Goal: Information Seeking & Learning: Learn about a topic

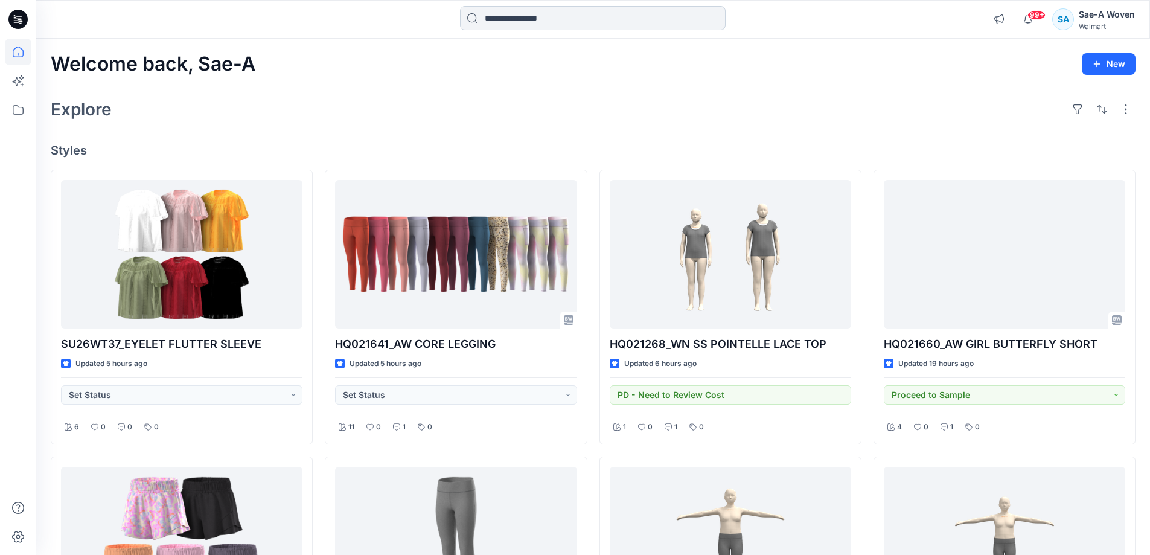
click at [556, 14] on input at bounding box center [593, 18] width 266 height 24
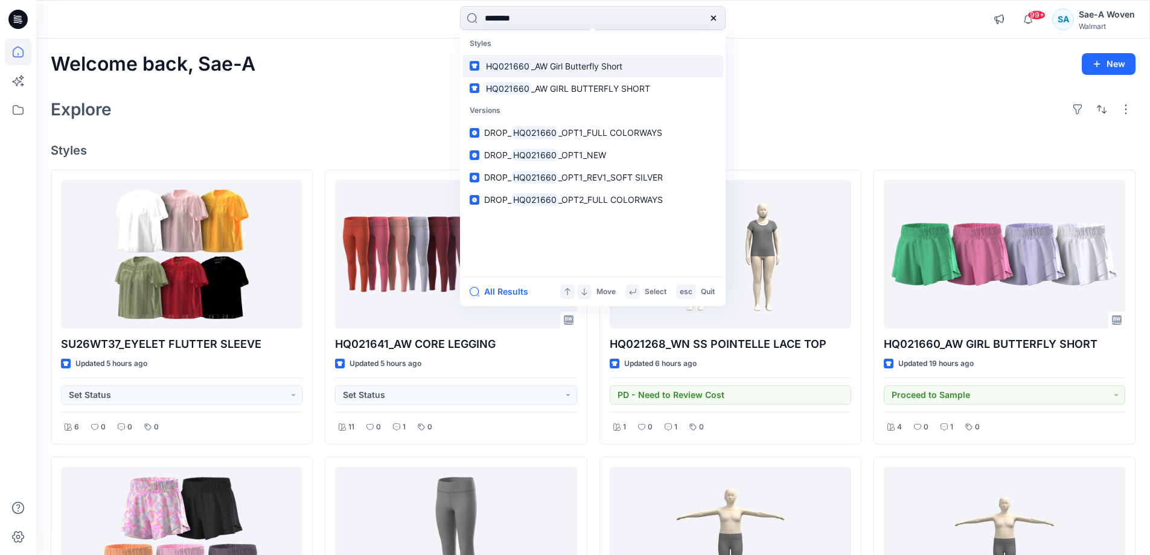
type input "********"
click at [586, 63] on span "_AW Girl Butterfly Short" at bounding box center [576, 66] width 91 height 10
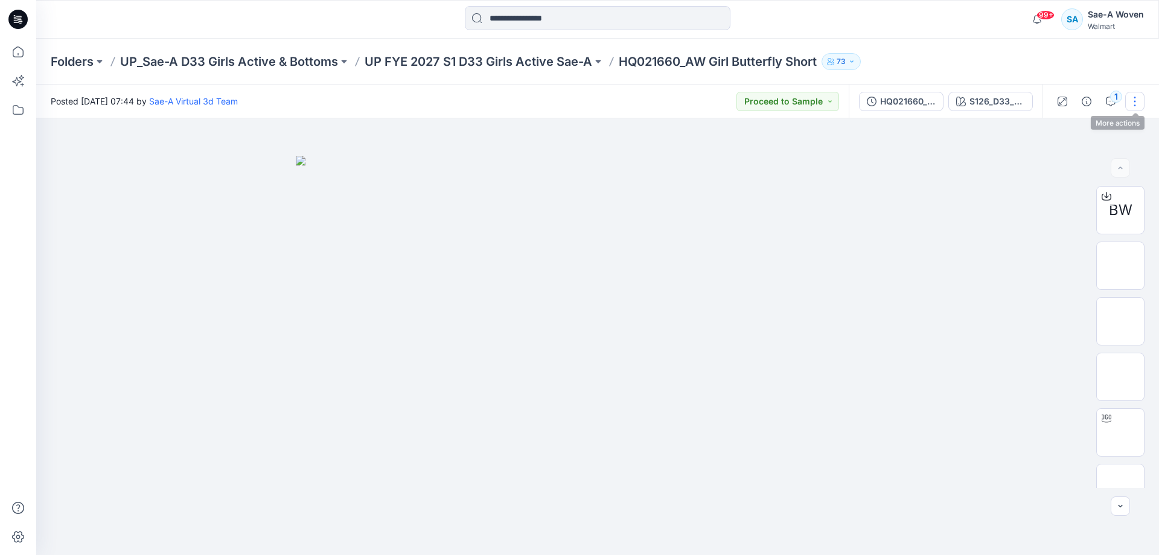
click at [1132, 100] on button "button" at bounding box center [1134, 101] width 19 height 19
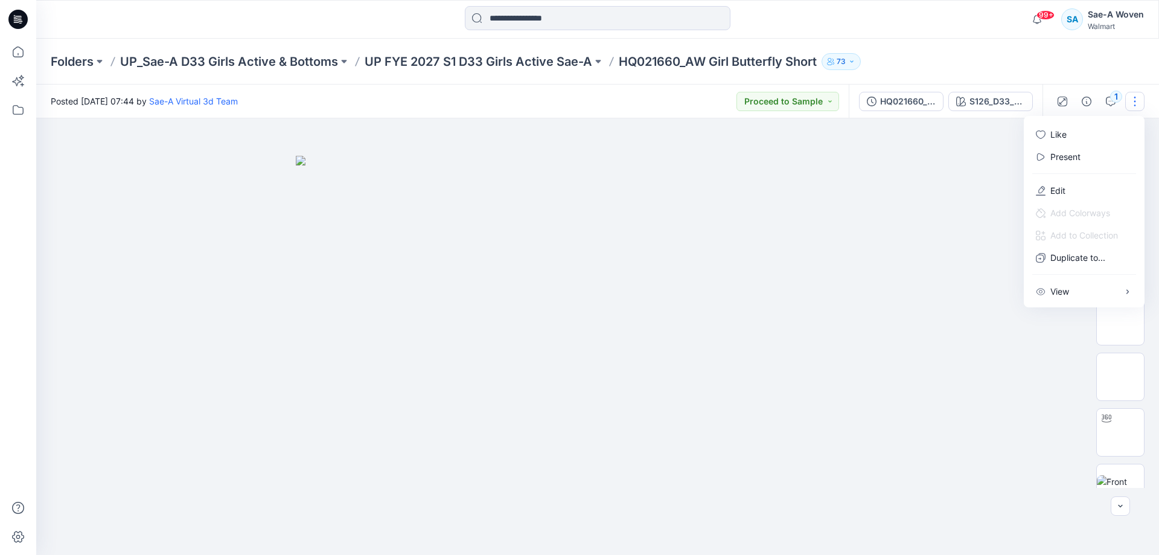
click at [1131, 103] on button "button" at bounding box center [1134, 101] width 19 height 19
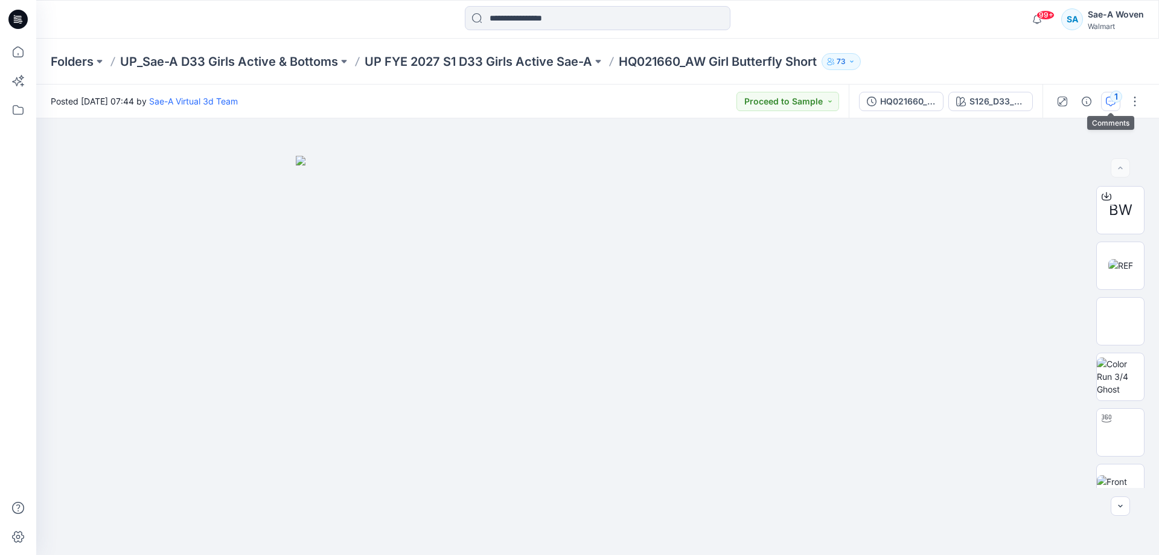
click at [1114, 103] on div "1" at bounding box center [1116, 97] width 12 height 12
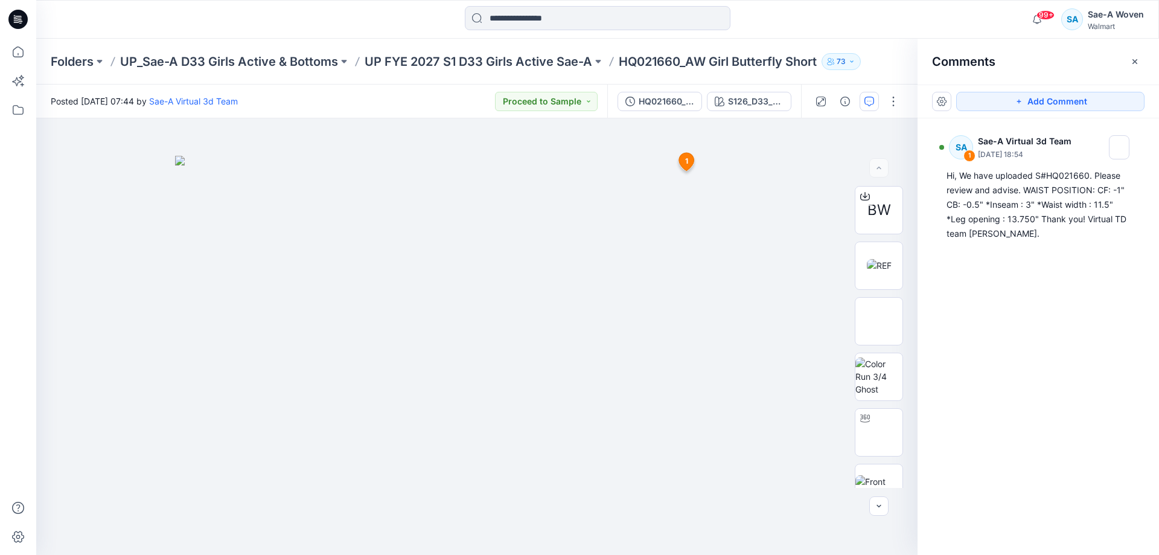
click at [1029, 324] on div "SA 1 Sae-A Virtual 3d Team [DATE] 18:54 Hi, We have uploaded S#HQ021660. Please…" at bounding box center [1038, 314] width 241 height 392
click at [785, 243] on div at bounding box center [476, 336] width 881 height 437
click at [741, 96] on div "S126_D33_SOFT PETAL_TROPICAL PINK_SAEA" at bounding box center [756, 101] width 56 height 13
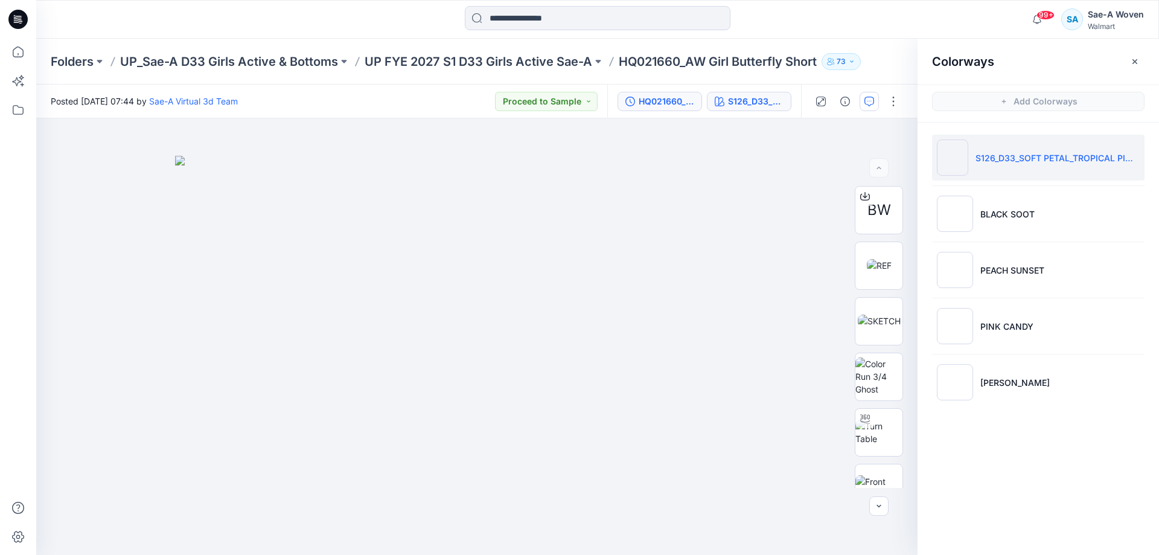
click at [697, 110] on button "HQ021660_FULL COLORWAYS" at bounding box center [660, 101] width 85 height 19
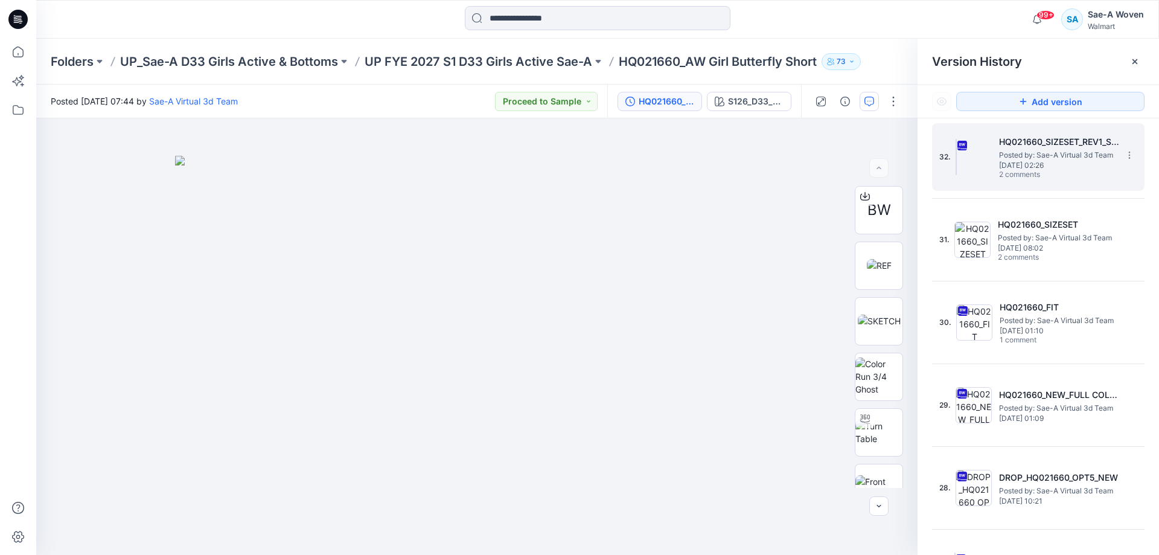
scroll to position [241, 0]
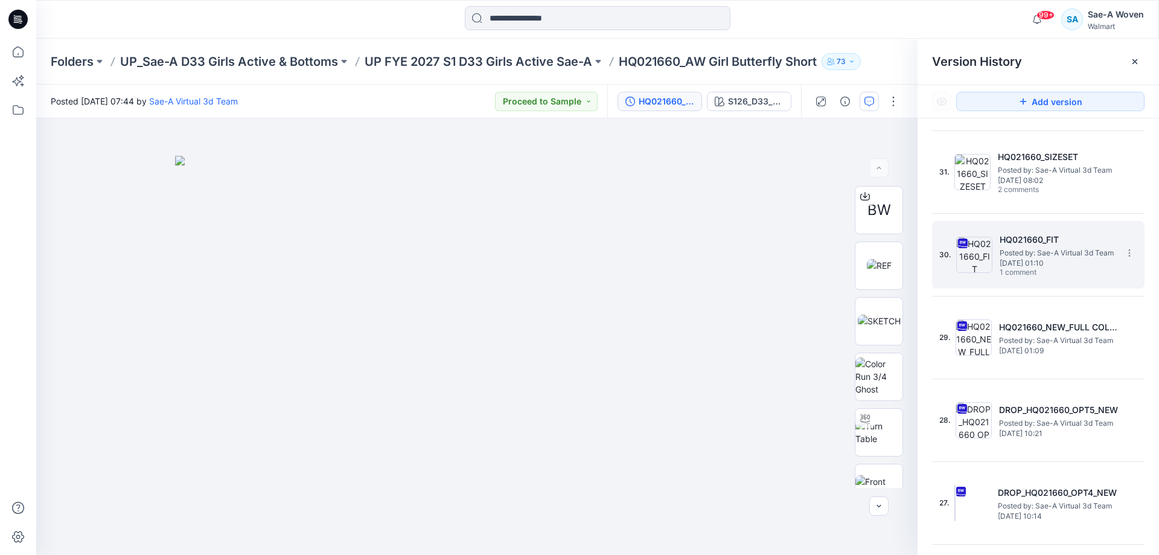
click at [1075, 269] on span "1 comment" at bounding box center [1042, 273] width 85 height 10
click at [879, 321] on img at bounding box center [879, 321] width 0 height 0
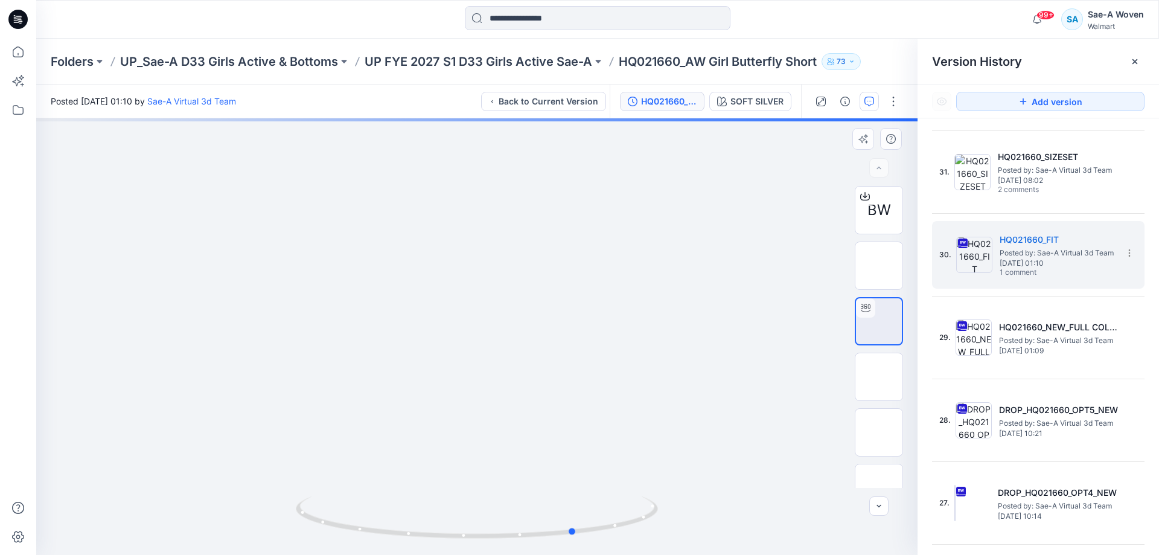
drag, startPoint x: 419, startPoint y: 409, endPoint x: 518, endPoint y: 425, distance: 100.2
click at [518, 425] on div at bounding box center [476, 336] width 881 height 437
drag, startPoint x: 496, startPoint y: 438, endPoint x: 511, endPoint y: 260, distance: 179.4
drag, startPoint x: 573, startPoint y: 525, endPoint x: 489, endPoint y: 541, distance: 85.4
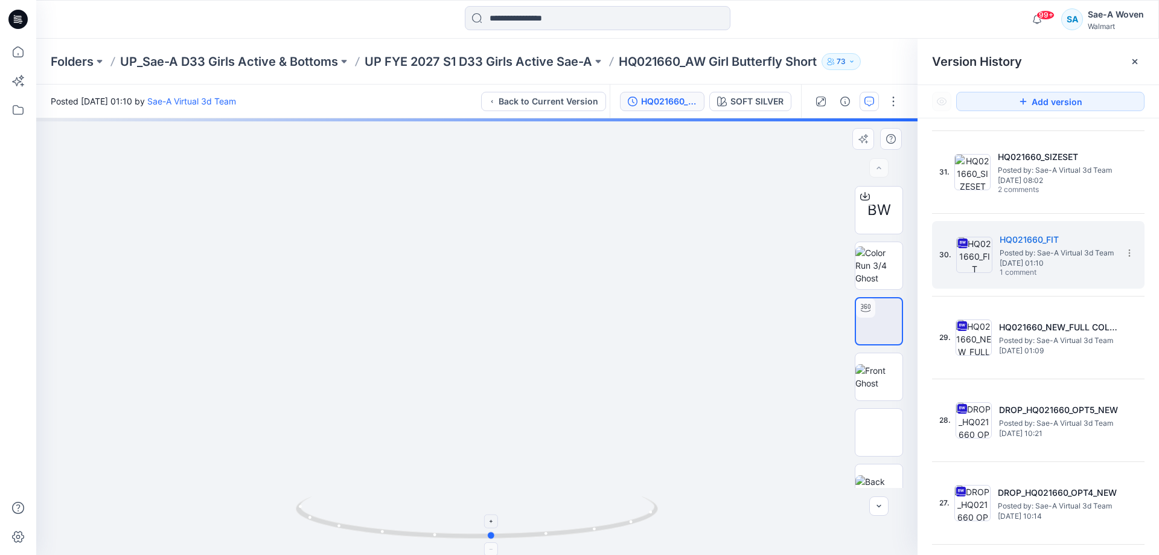
click at [489, 541] on icon at bounding box center [478, 518] width 365 height 45
click at [1134, 49] on div "Version History" at bounding box center [1038, 62] width 241 height 46
click at [1142, 71] on div "Version History" at bounding box center [1038, 62] width 241 height 46
click at [1140, 69] on div at bounding box center [1134, 61] width 19 height 19
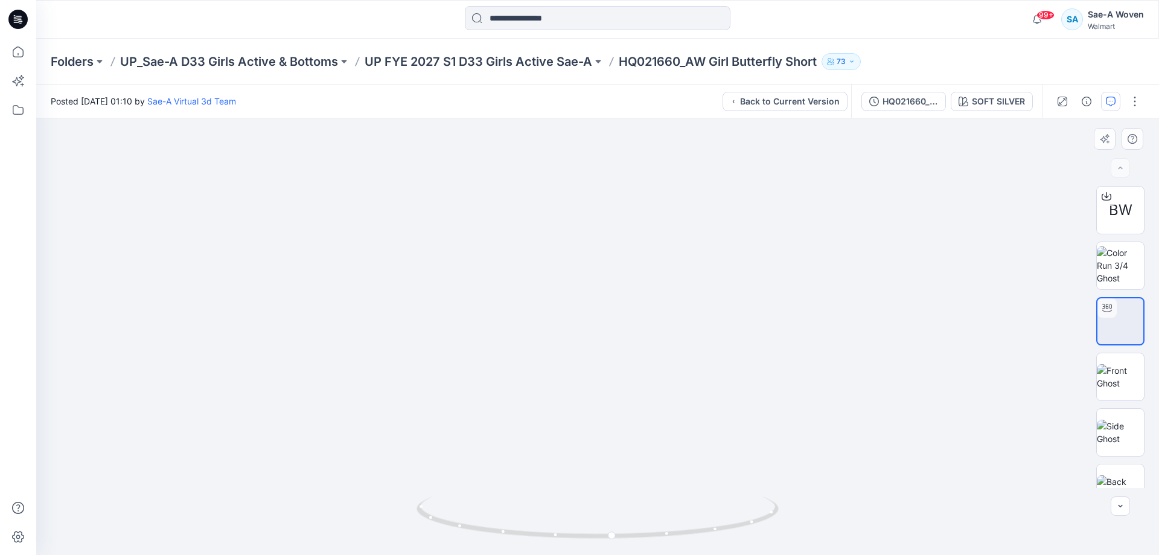
drag, startPoint x: 740, startPoint y: 417, endPoint x: 731, endPoint y: 395, distance: 22.8
